Goal: Task Accomplishment & Management: Use online tool/utility

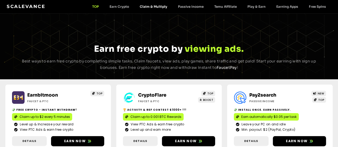
click at [158, 6] on link "Claim & Multiply" at bounding box center [153, 7] width 38 height 4
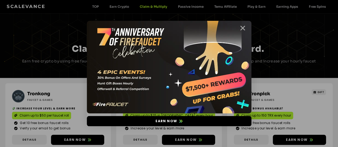
click at [243, 27] on icon "Close" at bounding box center [242, 28] width 7 height 7
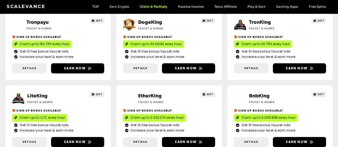
scroll to position [294, 0]
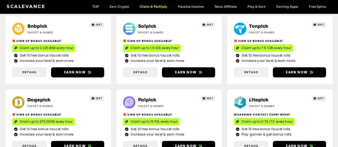
scroll to position [134, 0]
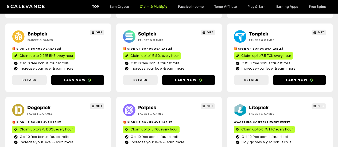
click at [92, 5] on link "TOP" at bounding box center [95, 7] width 17 height 4
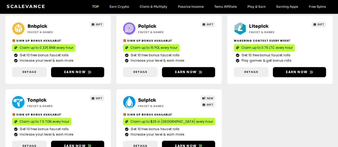
scroll to position [374, 0]
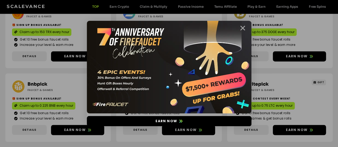
click at [244, 28] on icon "Close" at bounding box center [242, 28] width 7 height 7
